Goal: Browse casually

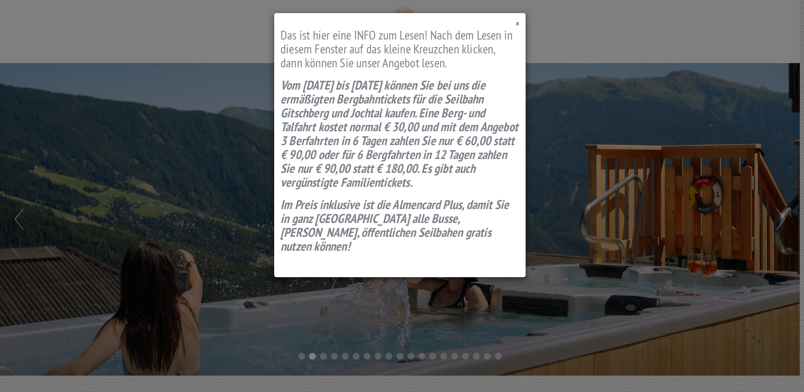
click at [519, 22] on span "×" at bounding box center [518, 23] width 4 height 11
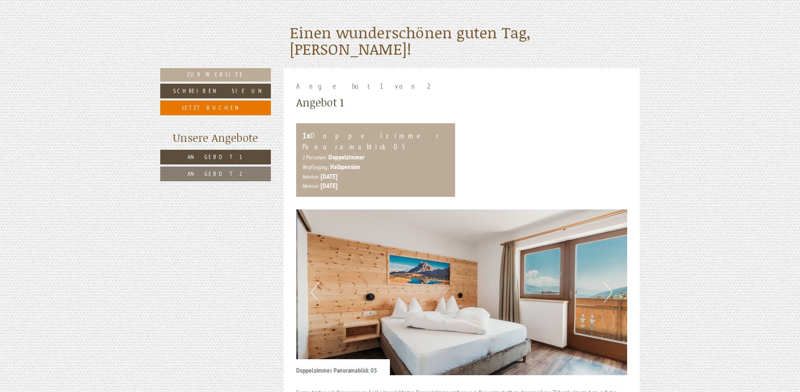
scroll to position [505, 0]
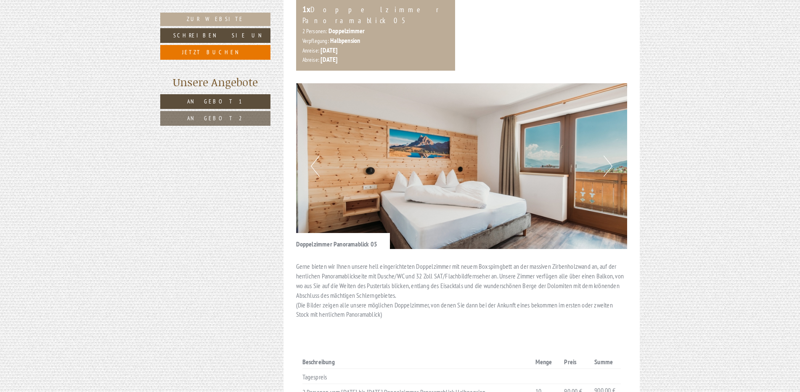
click at [610, 158] on button "Next" at bounding box center [608, 166] width 9 height 21
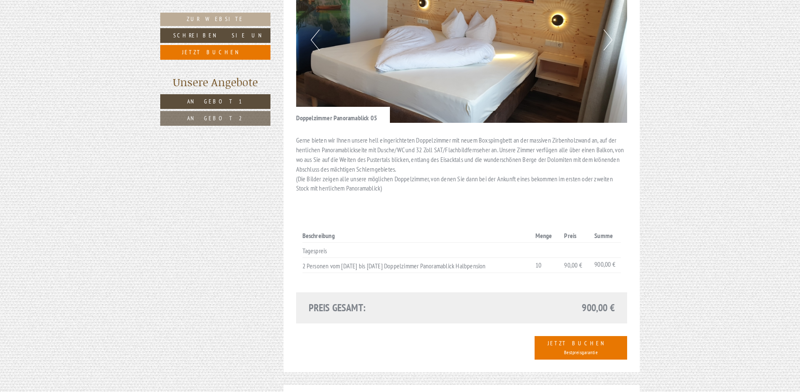
scroll to position [589, 0]
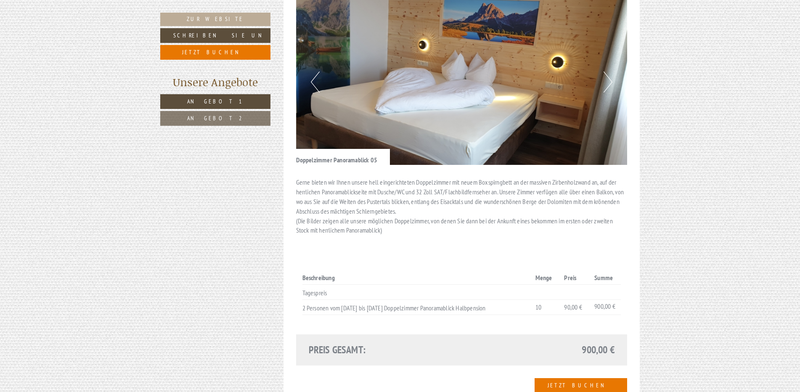
click at [606, 72] on button "Next" at bounding box center [608, 82] width 9 height 21
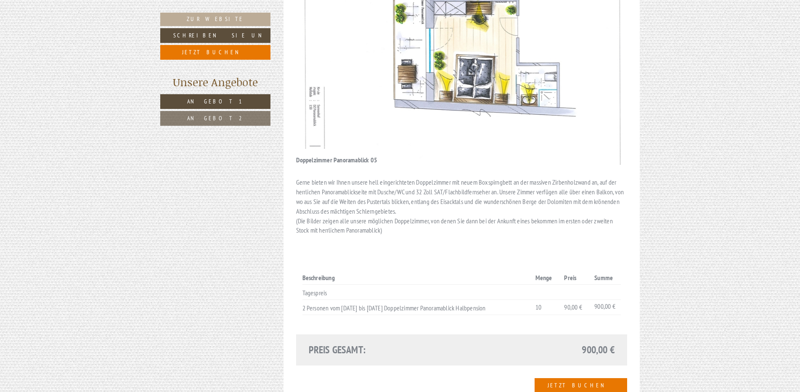
click at [606, 72] on button "Next" at bounding box center [608, 82] width 9 height 21
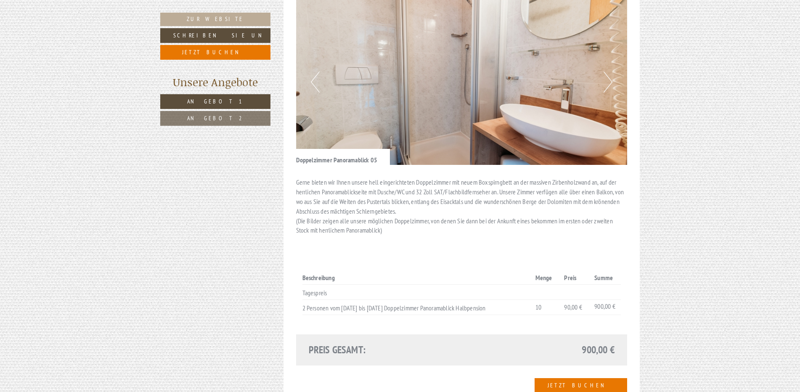
click at [316, 74] on button "Previous" at bounding box center [315, 82] width 9 height 21
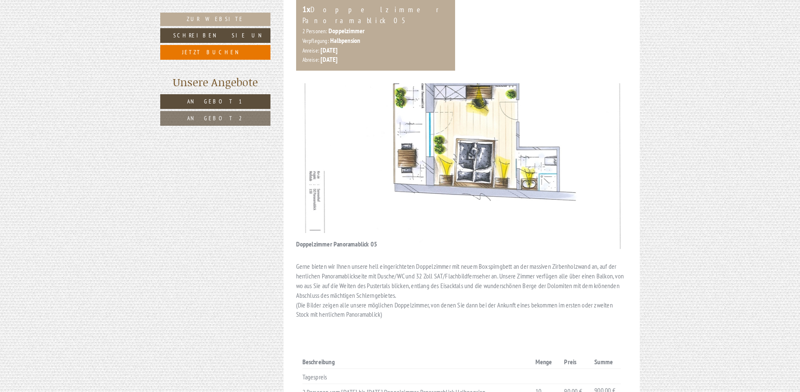
scroll to position [421, 0]
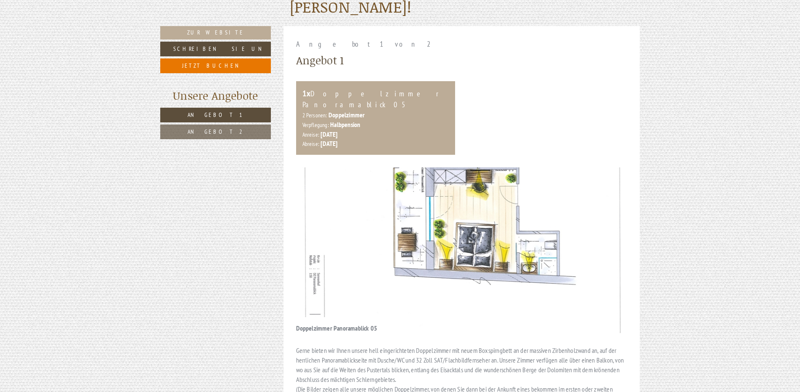
click at [609, 225] on img at bounding box center [461, 250] width 331 height 166
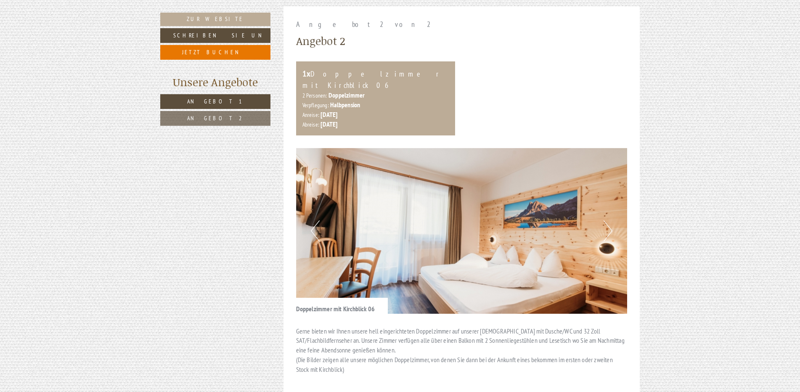
scroll to position [1094, 0]
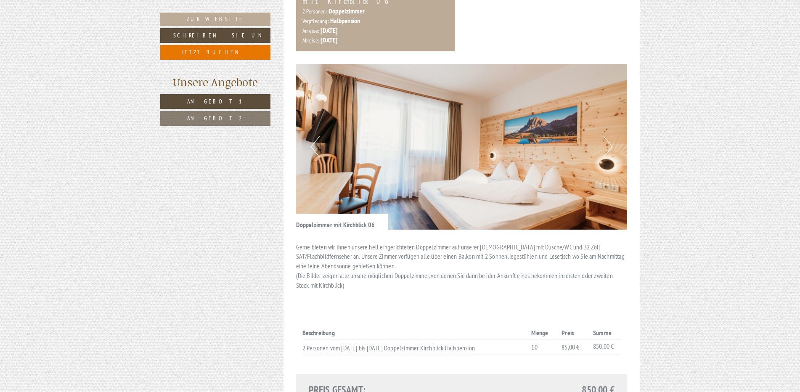
click at [609, 136] on button "Next" at bounding box center [608, 146] width 9 height 21
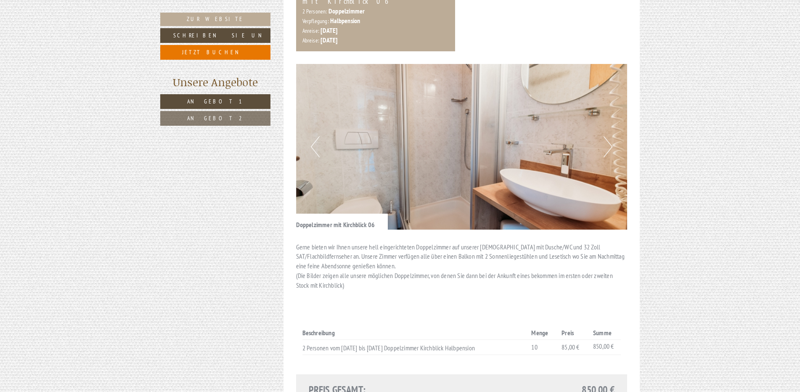
click at [609, 136] on button "Next" at bounding box center [608, 146] width 9 height 21
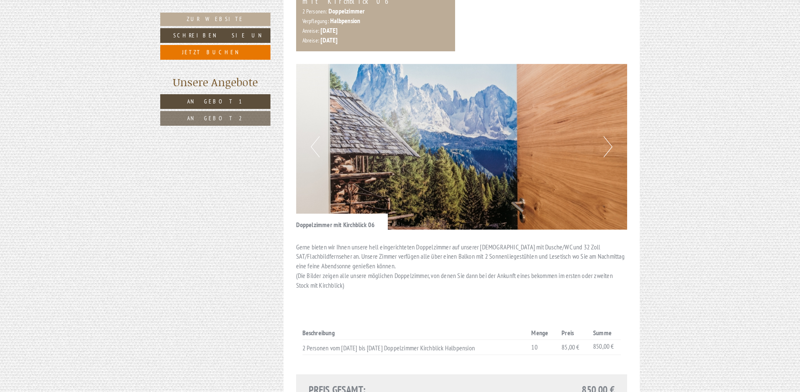
drag, startPoint x: 609, startPoint y: 125, endPoint x: 623, endPoint y: 109, distance: 21.8
click at [609, 136] on button "Next" at bounding box center [608, 146] width 9 height 21
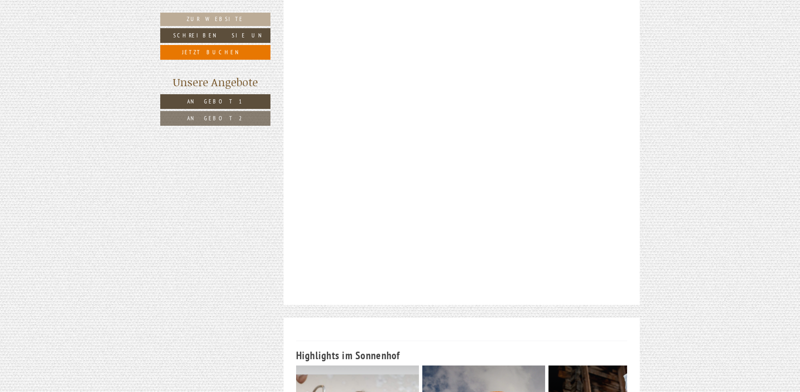
scroll to position [2271, 0]
